Goal: Task Accomplishment & Management: Use online tool/utility

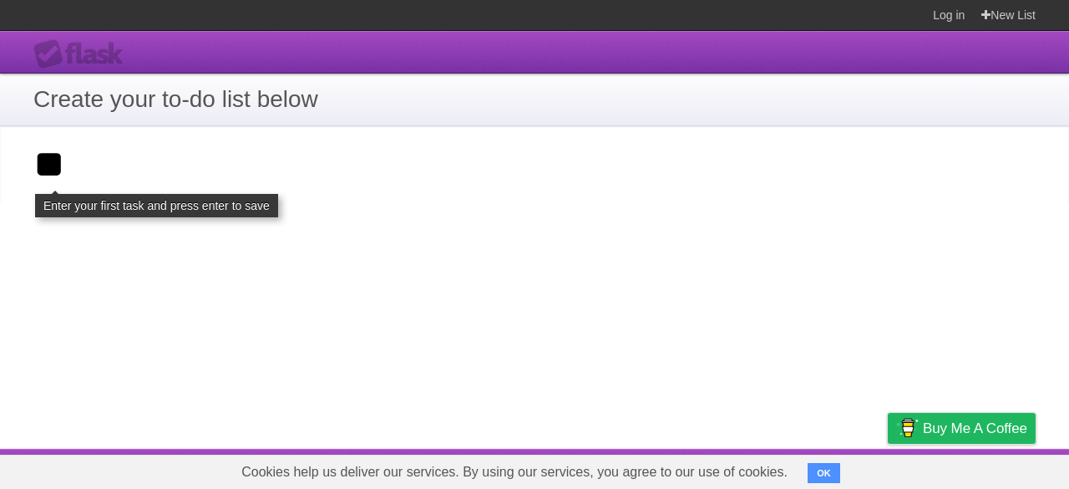
type input "**"
click input "**********" at bounding box center [0, 0] width 0 height 0
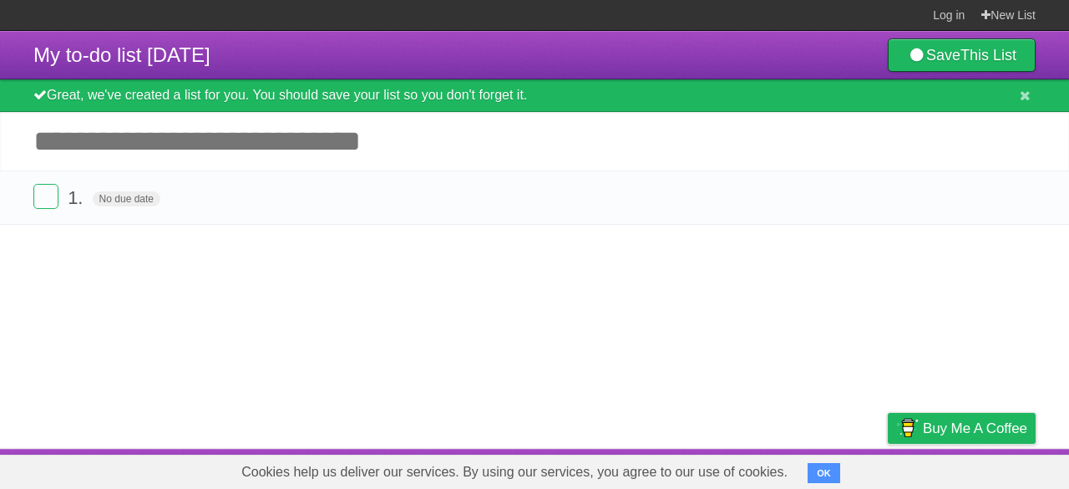
click at [185, 166] on input "Add another task" at bounding box center [534, 141] width 1069 height 58
click at [154, 199] on span "No due date" at bounding box center [127, 198] width 68 height 15
